Goal: Information Seeking & Learning: Learn about a topic

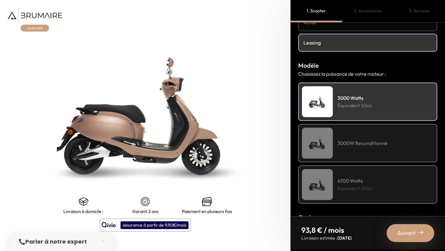
scroll to position [44, 0]
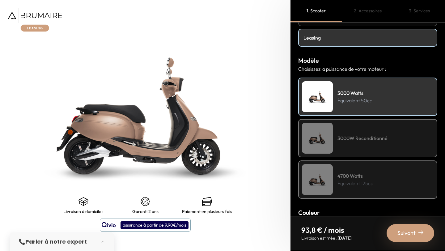
click at [353, 136] on h4 "3000W Reconditionné" at bounding box center [363, 137] width 50 height 7
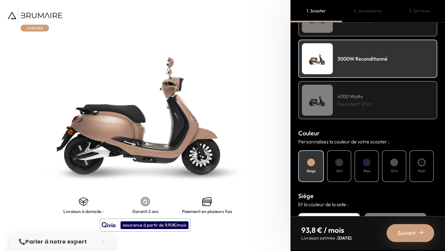
scroll to position [123, 0]
click at [339, 165] on div at bounding box center [339, 162] width 8 height 8
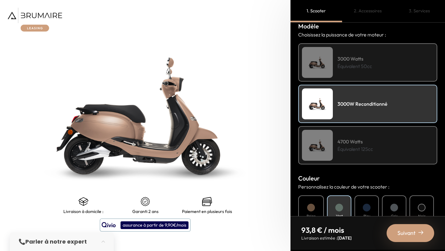
scroll to position [79, 0]
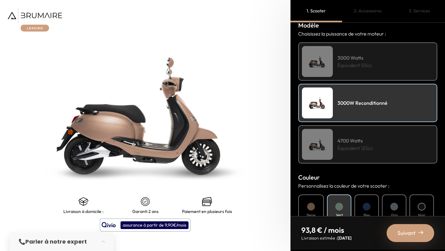
click at [362, 66] on p "Équivalent 50cc" at bounding box center [355, 65] width 35 height 7
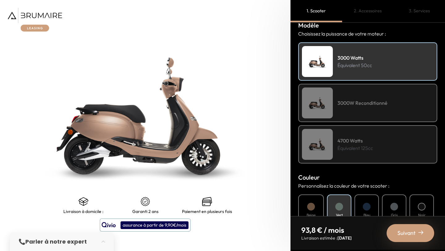
click at [356, 103] on h4 "3000W Reconditionné" at bounding box center [363, 102] width 50 height 7
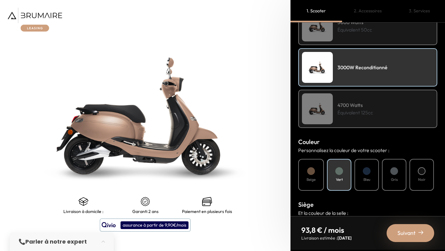
scroll to position [117, 0]
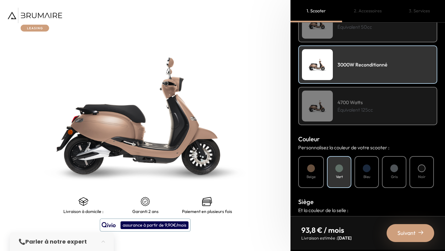
click at [355, 109] on p "Équivalent 125cc" at bounding box center [356, 109] width 36 height 7
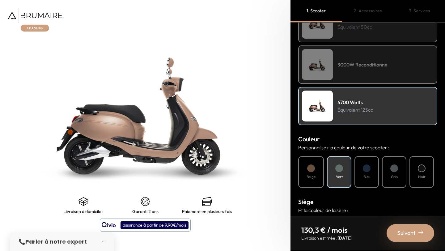
scroll to position [124, 0]
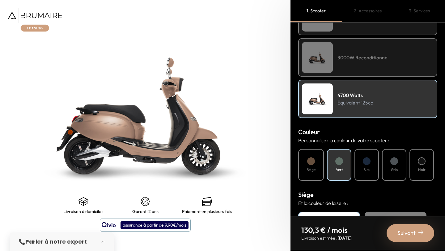
click at [316, 172] on h4 "Beige" at bounding box center [311, 170] width 9 height 6
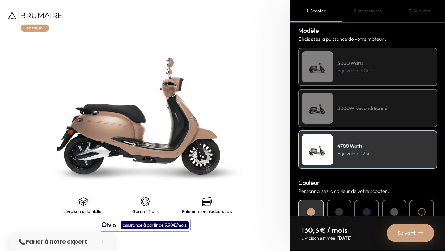
scroll to position [70, 0]
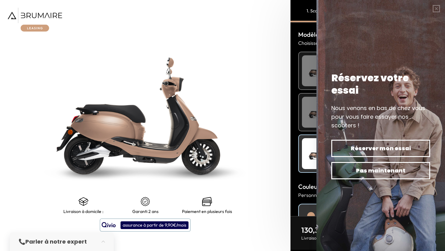
click at [344, 72] on div "Réservez votre essai" at bounding box center [380, 84] width 99 height 25
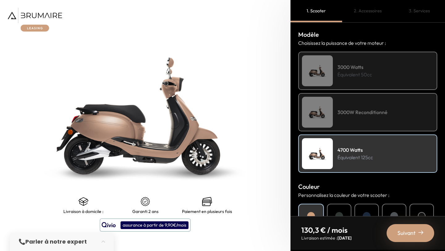
click at [344, 71] on p "Équivalent 50cc" at bounding box center [355, 74] width 35 height 7
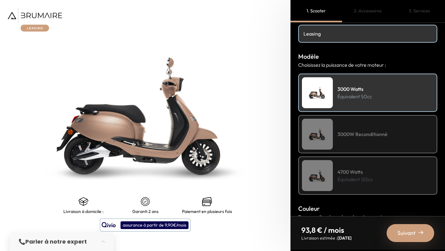
scroll to position [47, 0]
